Goal: Communication & Community: Answer question/provide support

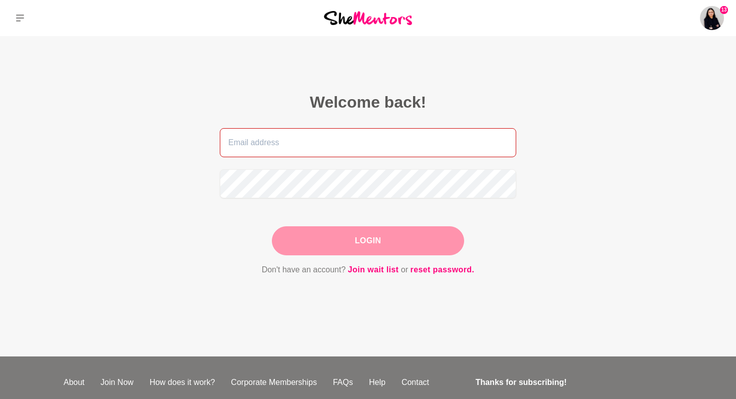
click at [242, 147] on input "email" at bounding box center [368, 142] width 297 height 29
type input "[EMAIL_ADDRESS][DOMAIN_NAME]"
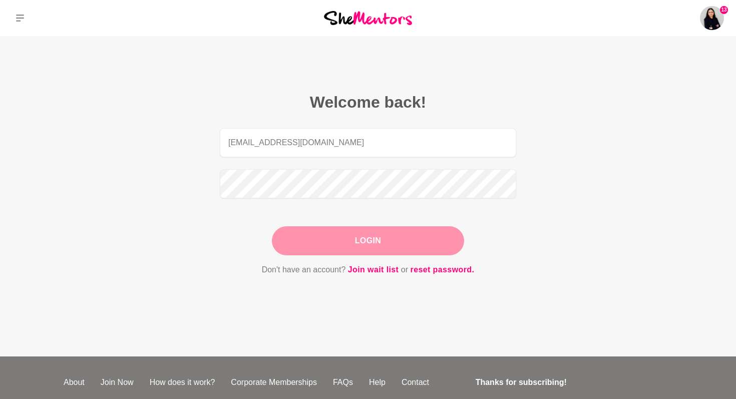
click at [373, 240] on button "Login" at bounding box center [368, 240] width 192 height 29
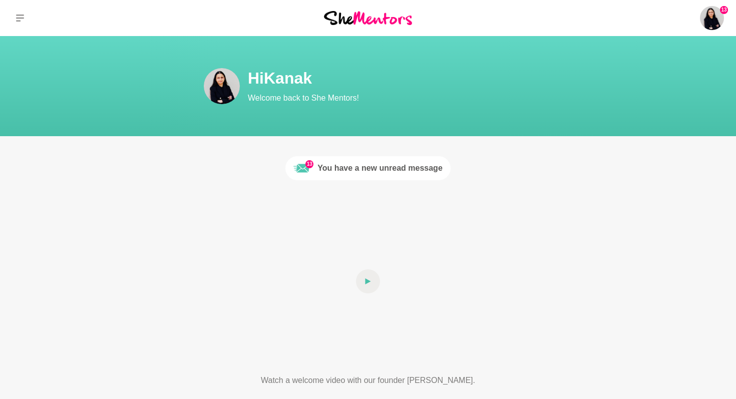
click at [357, 171] on div "You have a new unread message" at bounding box center [380, 168] width 125 height 12
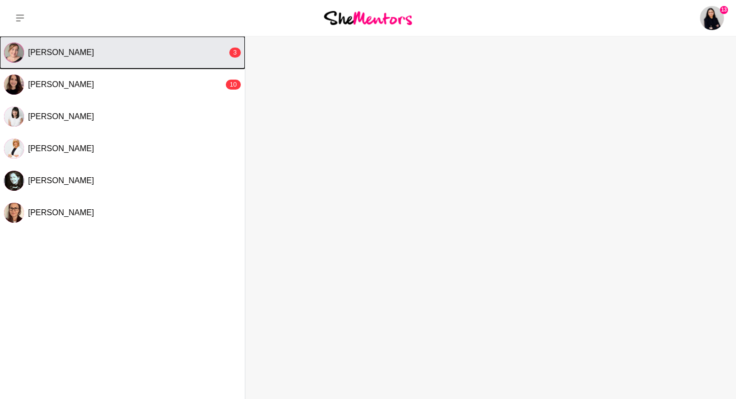
click at [63, 55] on span "[PERSON_NAME]" at bounding box center [61, 52] width 66 height 9
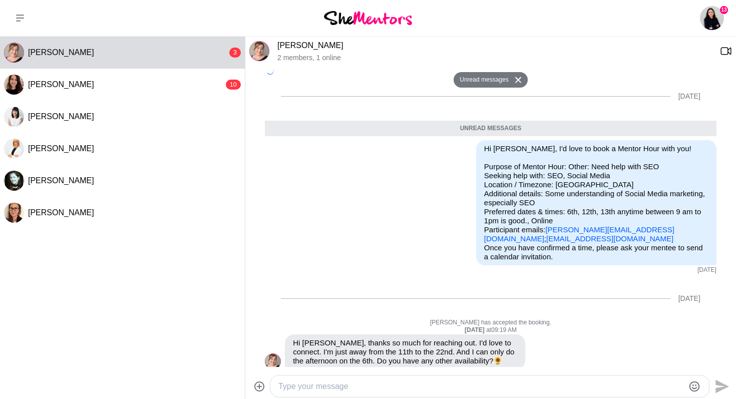
scroll to position [420, 0]
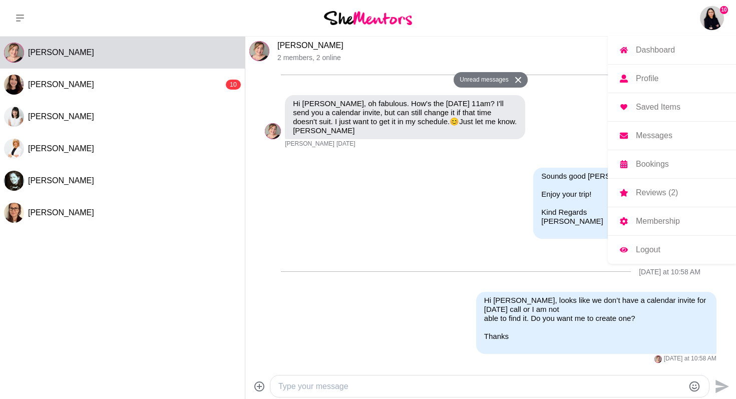
click at [711, 23] on img at bounding box center [712, 18] width 24 height 24
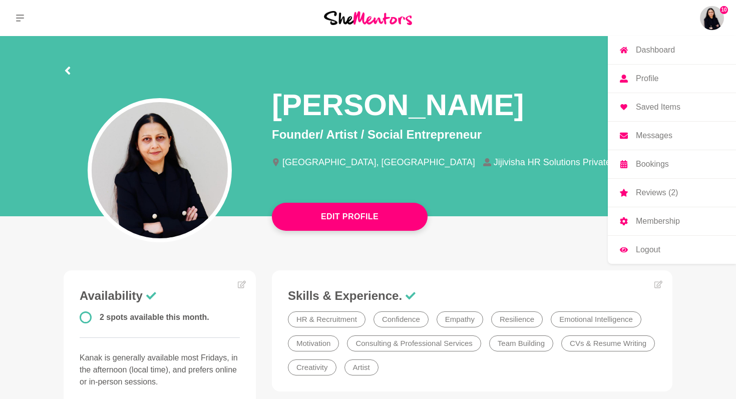
click at [652, 160] on p "Bookings" at bounding box center [652, 164] width 33 height 8
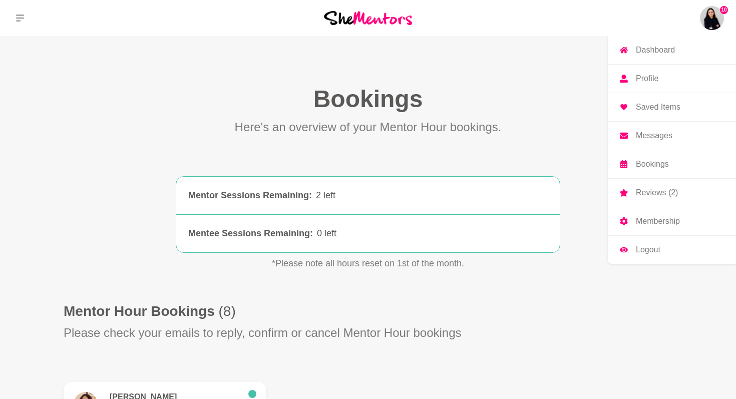
click at [658, 194] on p "Reviews (2)" at bounding box center [657, 193] width 42 height 8
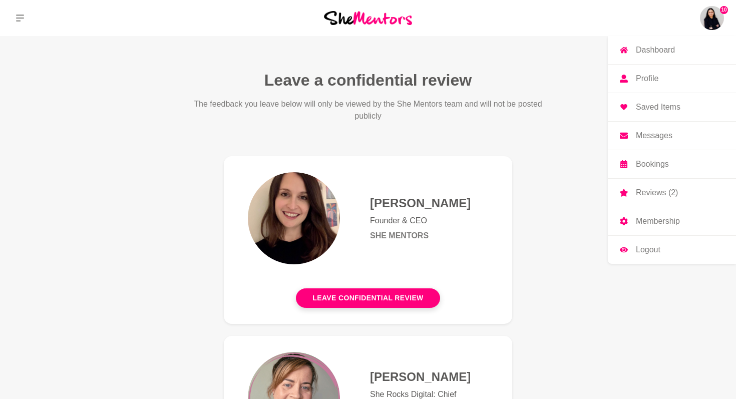
click at [713, 15] on img at bounding box center [712, 18] width 24 height 24
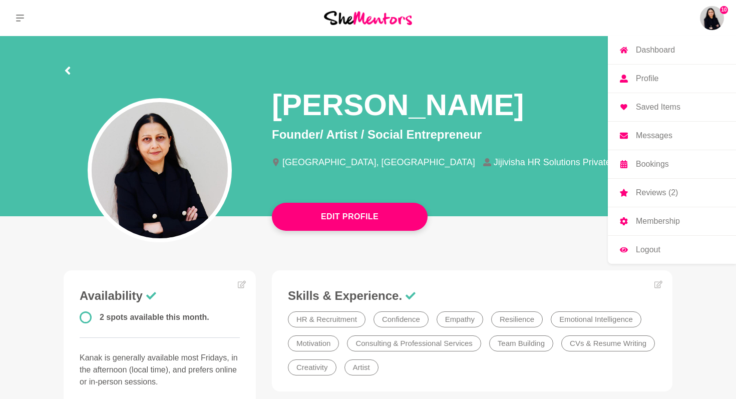
click at [657, 137] on p "Messages" at bounding box center [654, 136] width 37 height 8
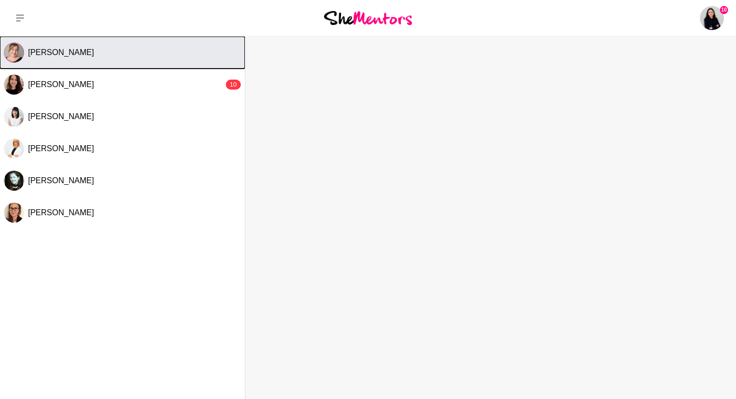
click at [50, 53] on span "[PERSON_NAME]" at bounding box center [61, 52] width 66 height 9
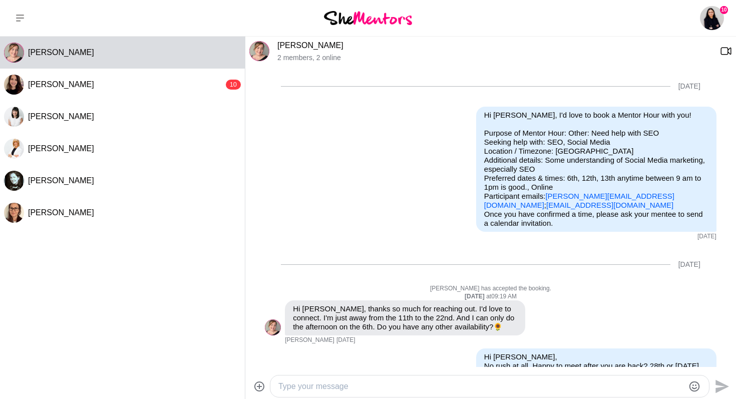
scroll to position [396, 0]
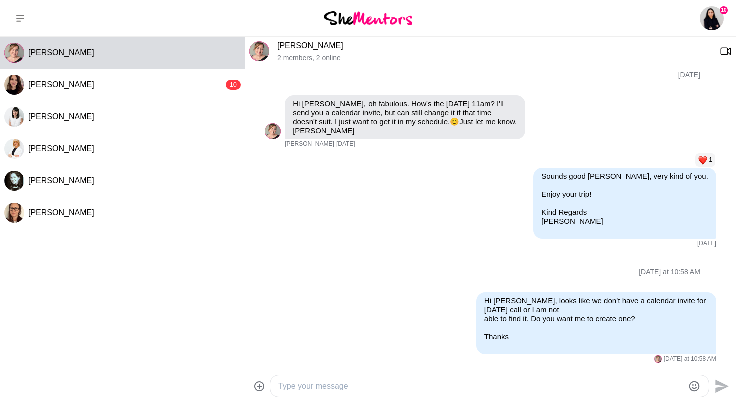
click at [285, 384] on textarea "Type your message" at bounding box center [482, 387] width 406 height 12
type textarea "If it doesn't work for you, we can always reschedule. No problem at all."
click at [724, 387] on icon "Send" at bounding box center [723, 387] width 14 height 14
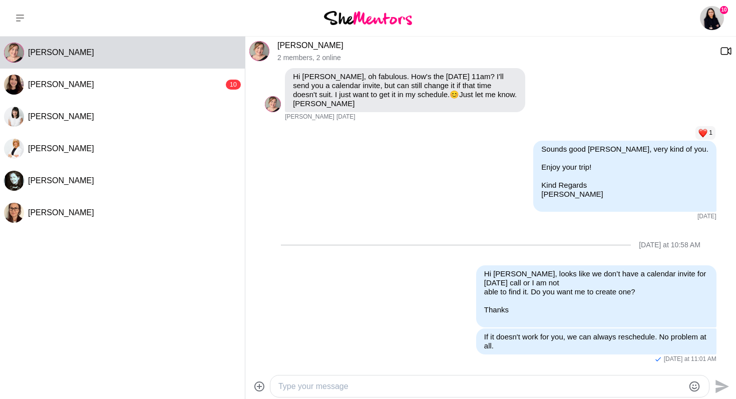
click at [291, 44] on link "[PERSON_NAME]" at bounding box center [311, 45] width 66 height 9
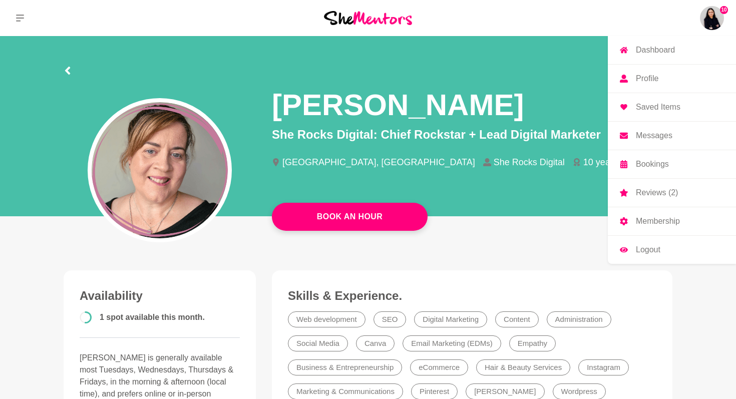
click at [709, 15] on img at bounding box center [712, 18] width 24 height 24
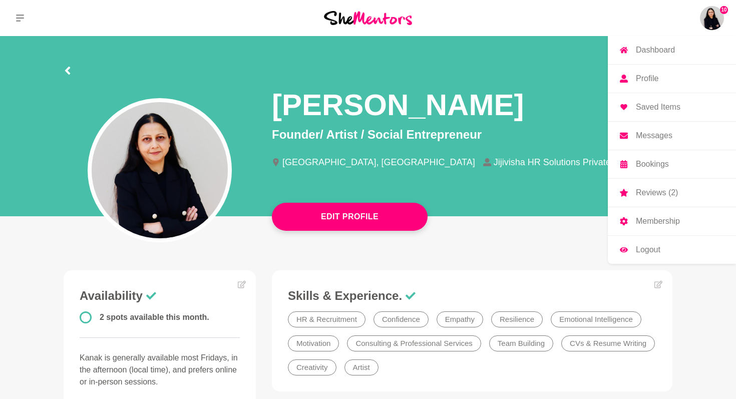
click at [658, 135] on p "Messages" at bounding box center [654, 136] width 37 height 8
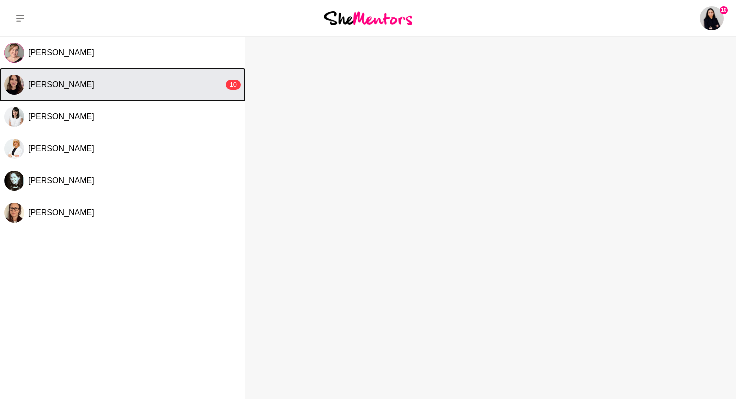
click at [44, 90] on button "[PERSON_NAME] 10" at bounding box center [122, 85] width 245 height 32
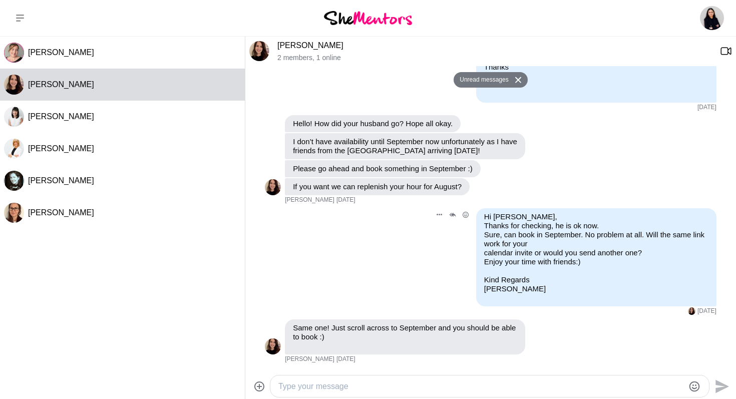
scroll to position [1020, 0]
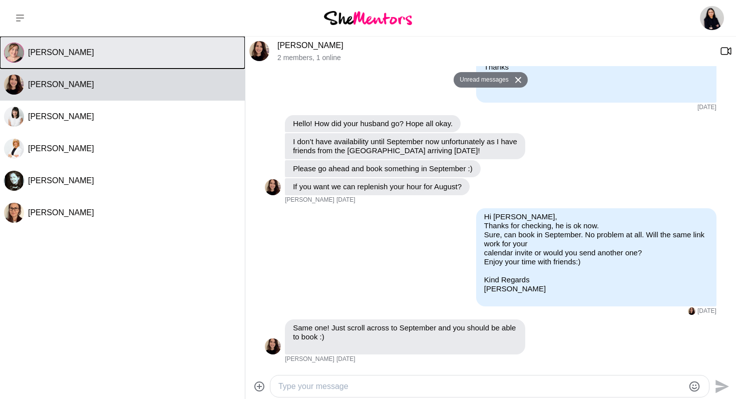
click at [52, 52] on span "[PERSON_NAME]" at bounding box center [61, 52] width 66 height 9
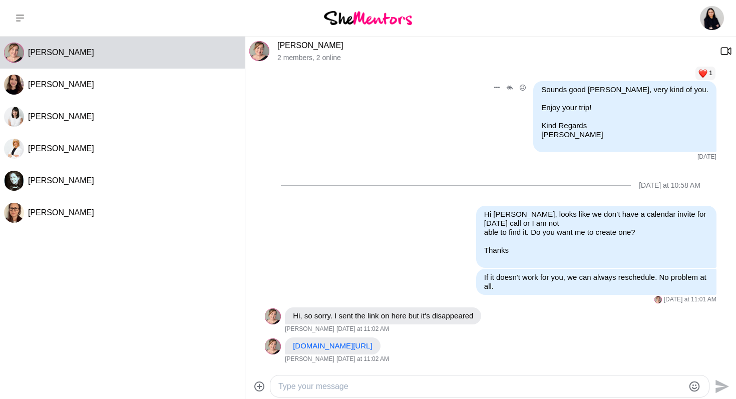
scroll to position [482, 0]
click at [281, 390] on textarea "Type your message" at bounding box center [482, 387] width 406 height 12
type textarea "Thank you :)"
click at [721, 384] on icon "Send" at bounding box center [723, 387] width 14 height 14
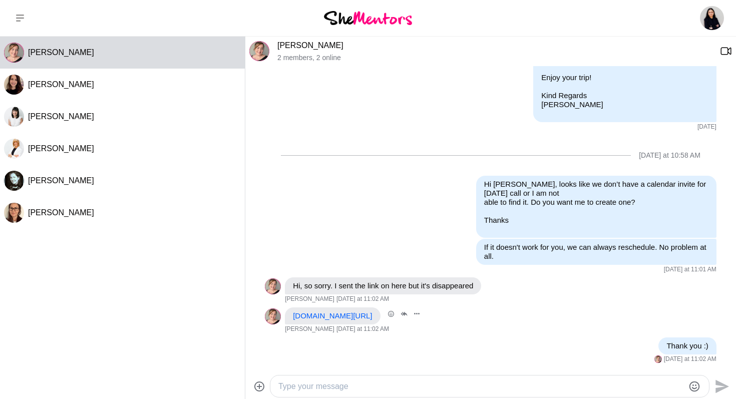
click at [366, 314] on link "[DOMAIN_NAME][URL]" at bounding box center [332, 316] width 79 height 9
